Goal: Task Accomplishment & Management: Use online tool/utility

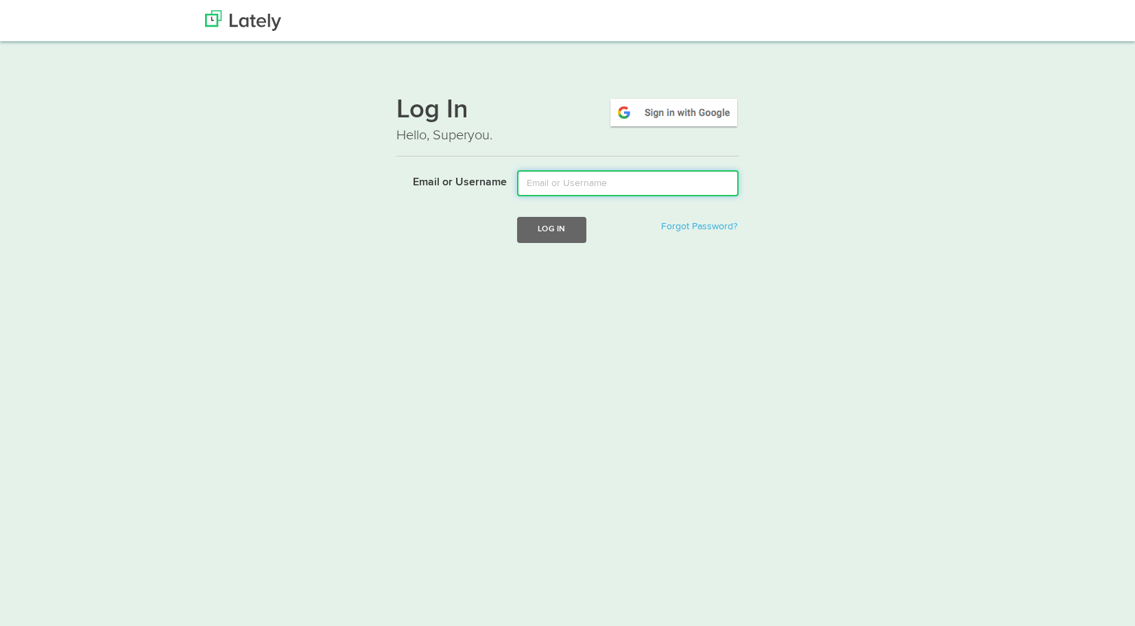
click at [560, 180] on input "Email or Username" at bounding box center [628, 183] width 222 height 26
type input "[PERSON_NAME][EMAIL_ADDRESS][DOMAIN_NAME]"
click at [554, 230] on button "Log In" at bounding box center [551, 229] width 69 height 25
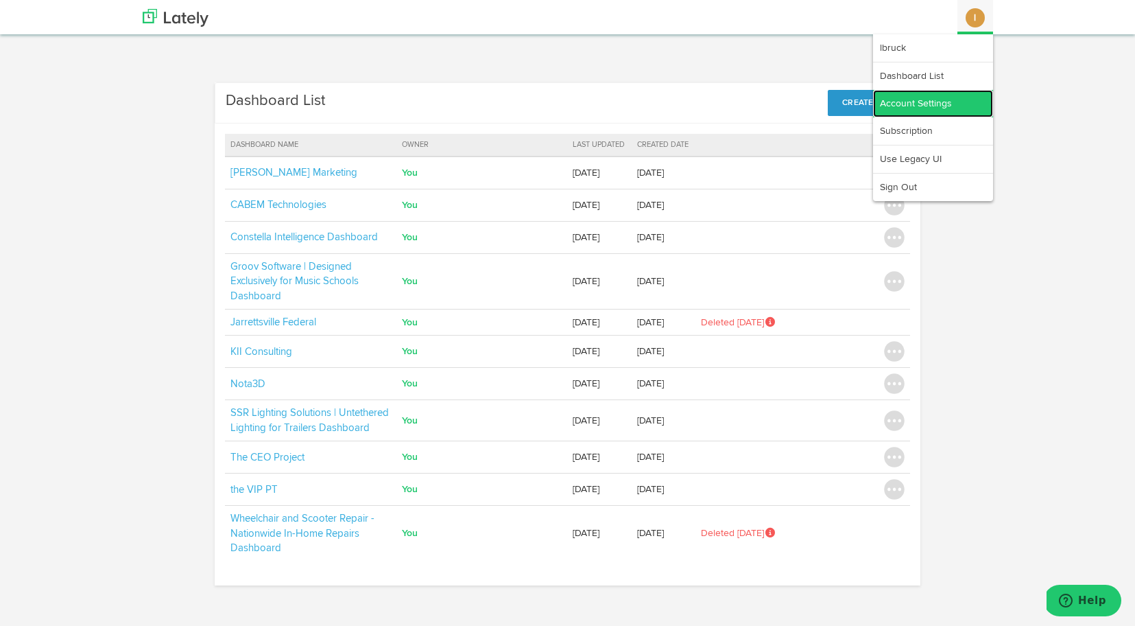
click at [941, 102] on link "Account Settings" at bounding box center [933, 103] width 120 height 27
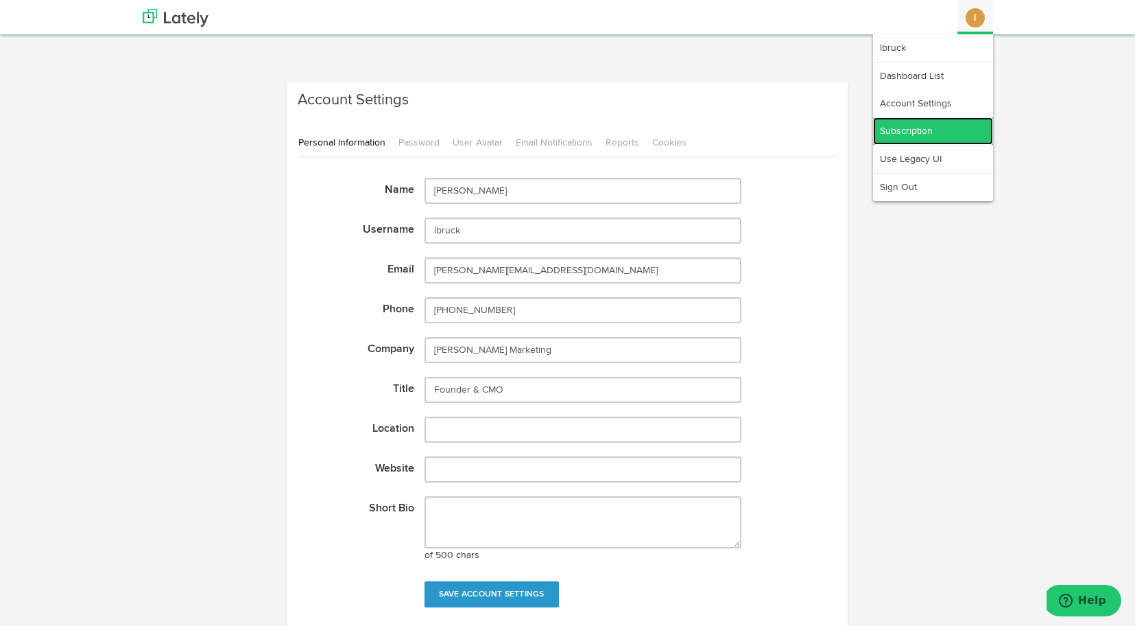
click at [965, 124] on link "Subscription" at bounding box center [933, 130] width 120 height 27
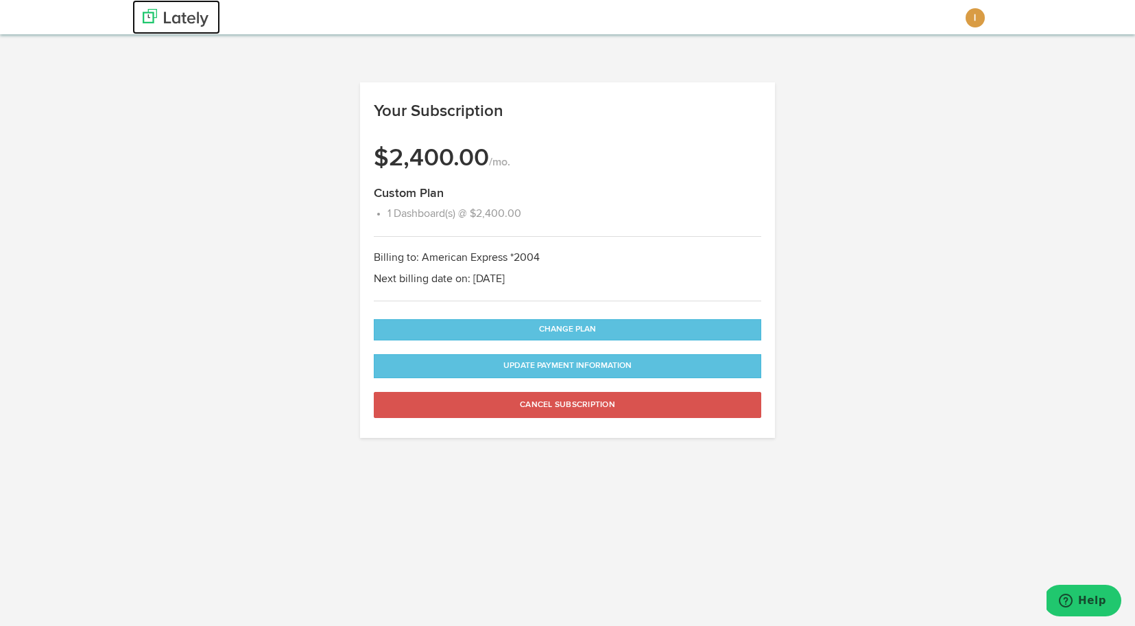
click at [178, 21] on img at bounding box center [176, 18] width 66 height 18
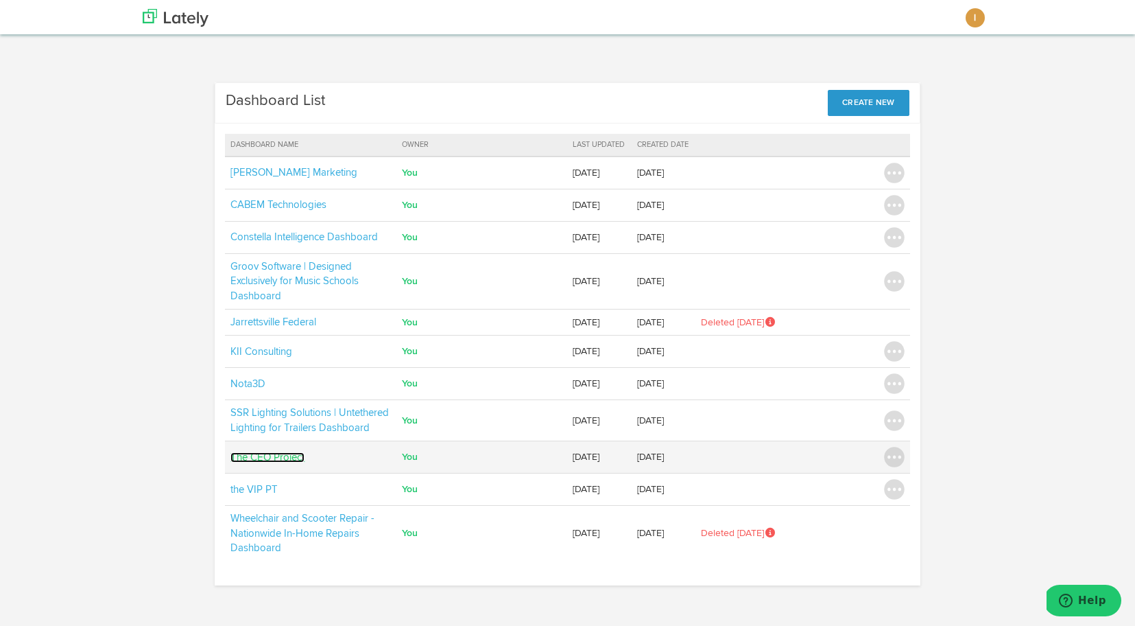
click at [255, 455] on link "The CEO Project" at bounding box center [268, 457] width 74 height 10
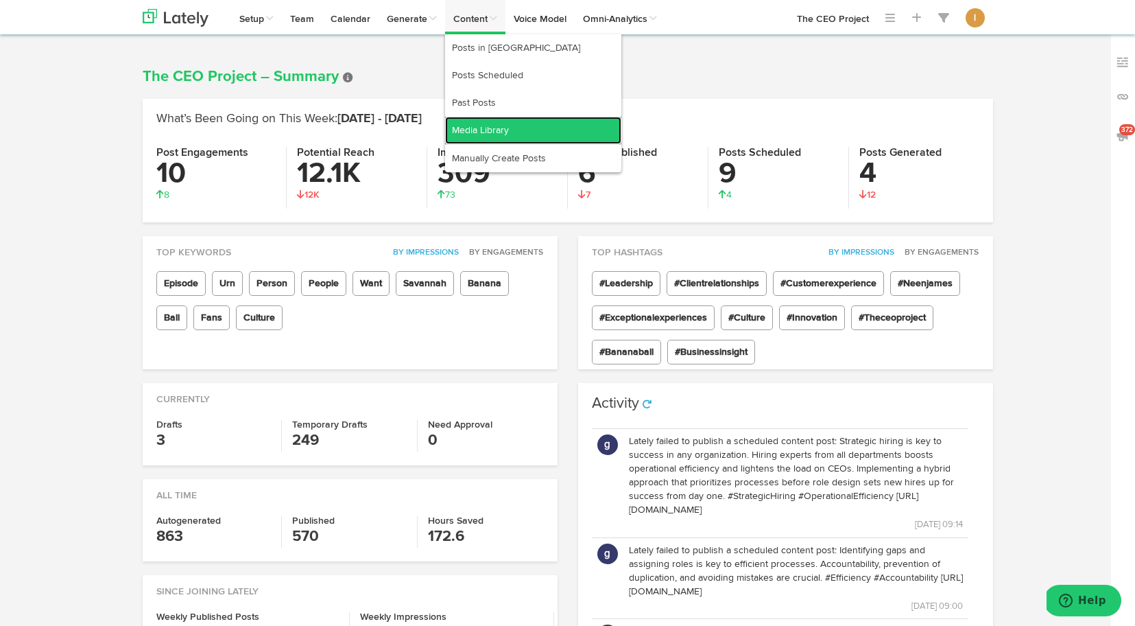
click at [469, 130] on link "Media Library" at bounding box center [533, 130] width 176 height 27
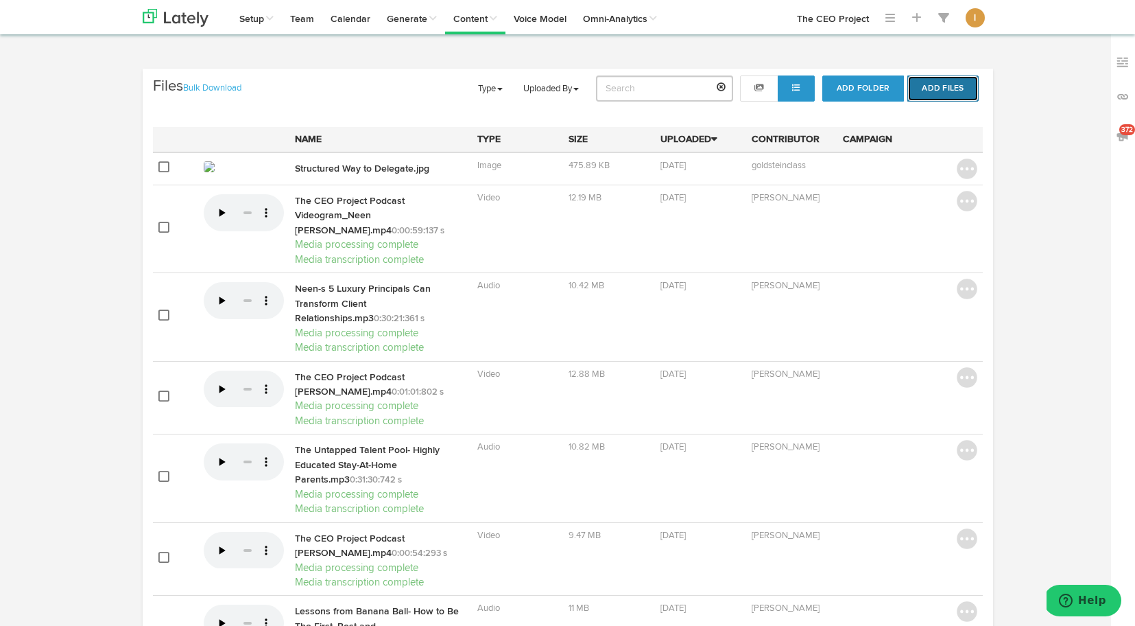
click at [943, 84] on button "Add Files" at bounding box center [943, 88] width 71 height 26
click at [150, 21] on img at bounding box center [176, 18] width 66 height 18
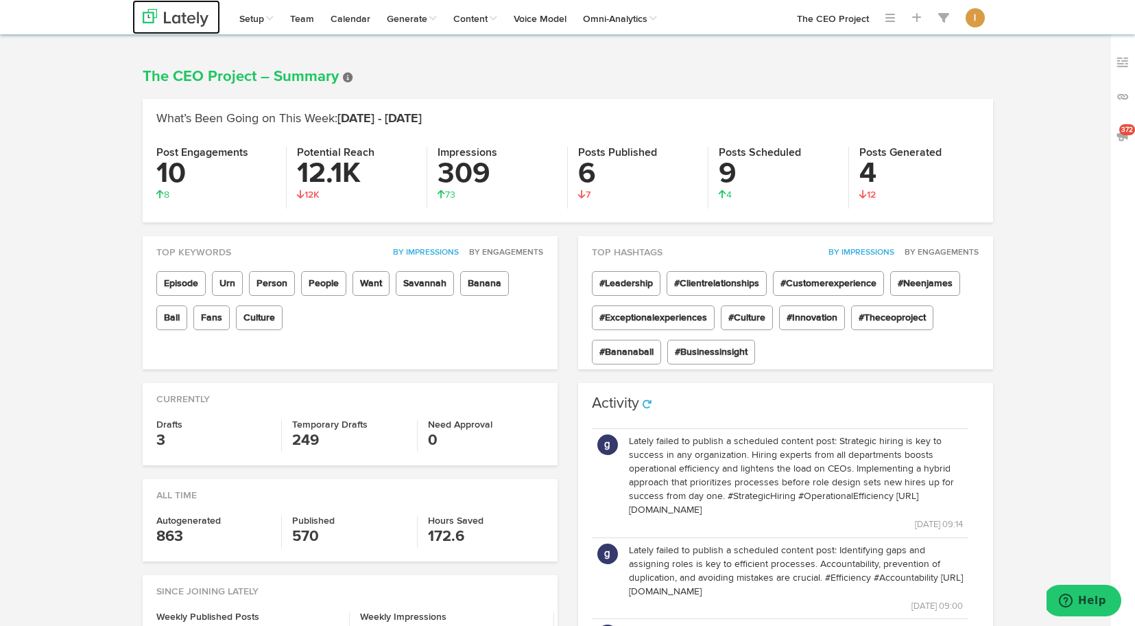
click at [147, 16] on img at bounding box center [176, 18] width 66 height 18
